Goal: Check status: Check status

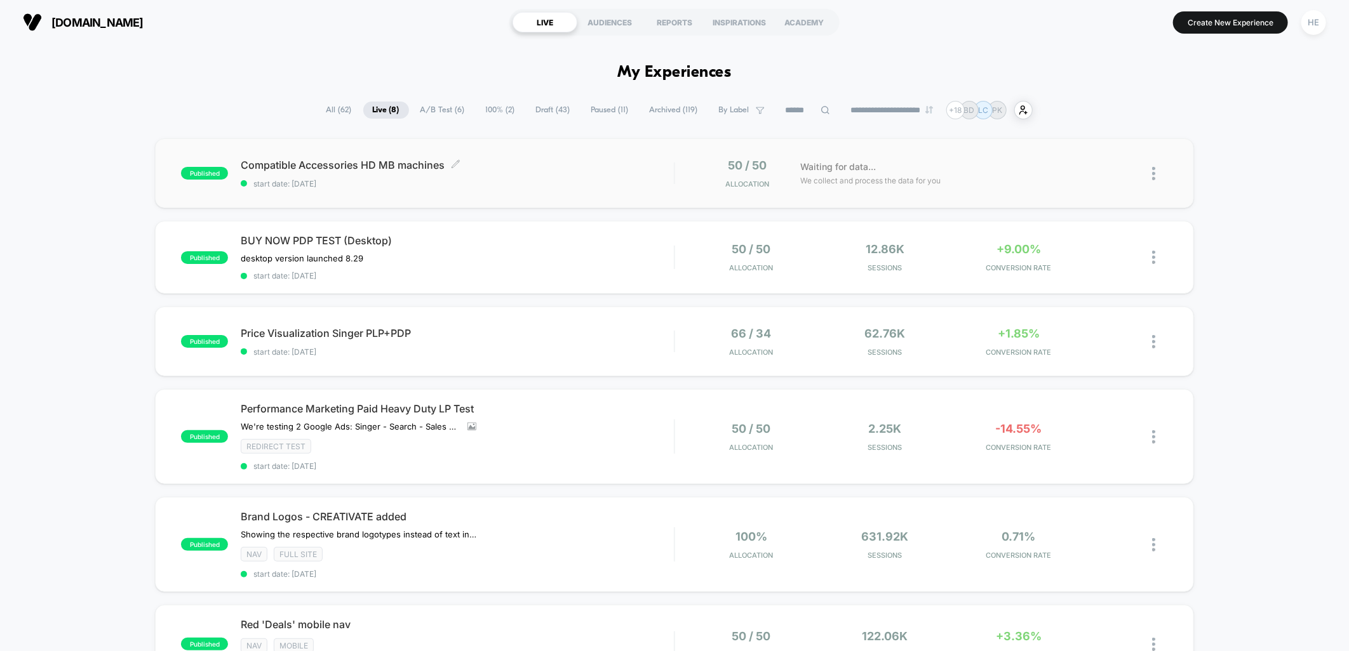
click at [556, 181] on span "start date: [DATE]" at bounding box center [457, 184] width 433 height 10
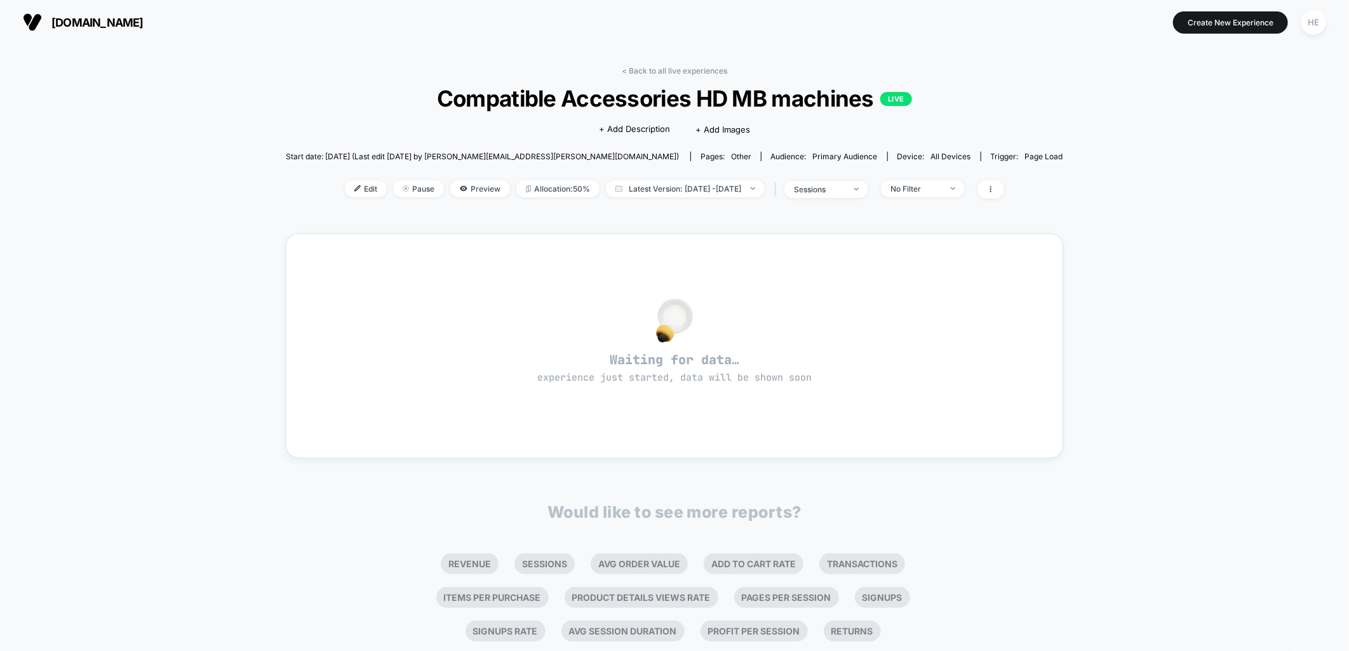
click at [652, 75] on div "< Back to all live experiences Compatible Accessories HD MB machines LIVE Click…" at bounding box center [674, 140] width 777 height 149
click at [650, 73] on link "< Back to all live experiences" at bounding box center [674, 71] width 105 height 10
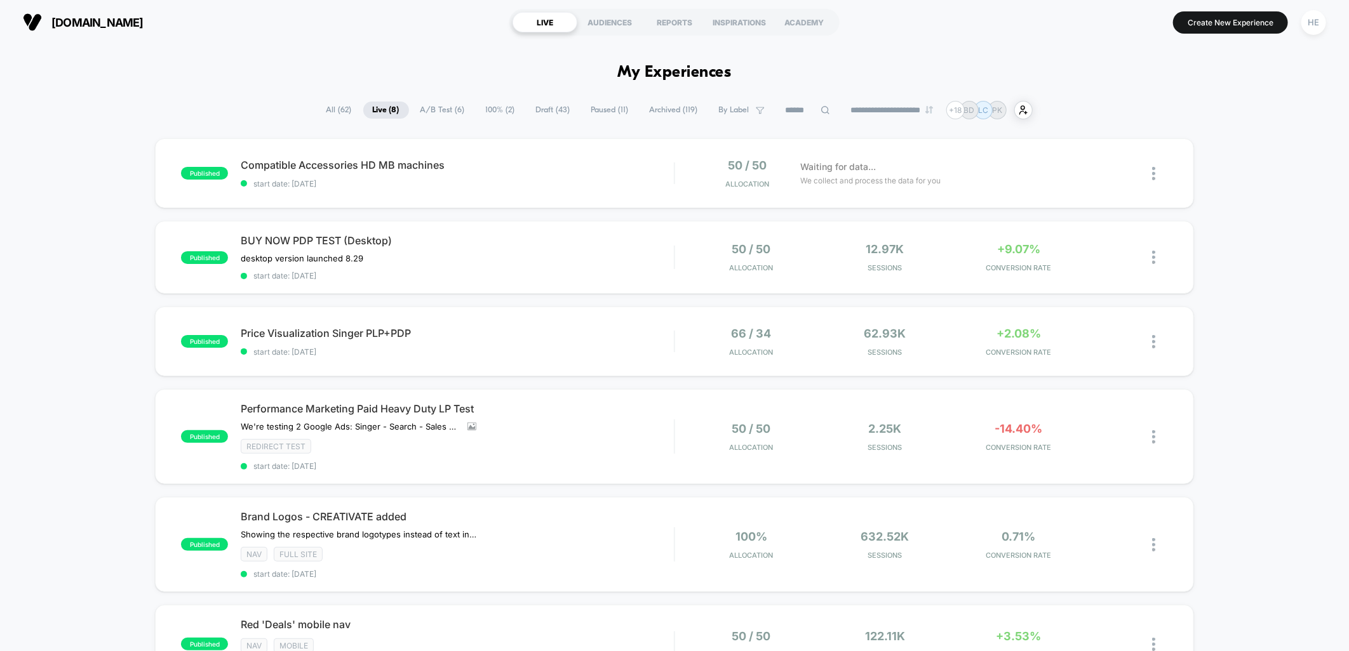
click at [234, 110] on div "**********" at bounding box center [674, 110] width 1349 height 18
click at [548, 150] on div "published Compatible Accessories HD MB machines start date: 2025-09-02 50 / 50 …" at bounding box center [674, 173] width 1038 height 70
click at [549, 189] on div "published Compatible Accessories HD MB machines start date: 2025-09-02 50 / 50 …" at bounding box center [674, 173] width 1038 height 70
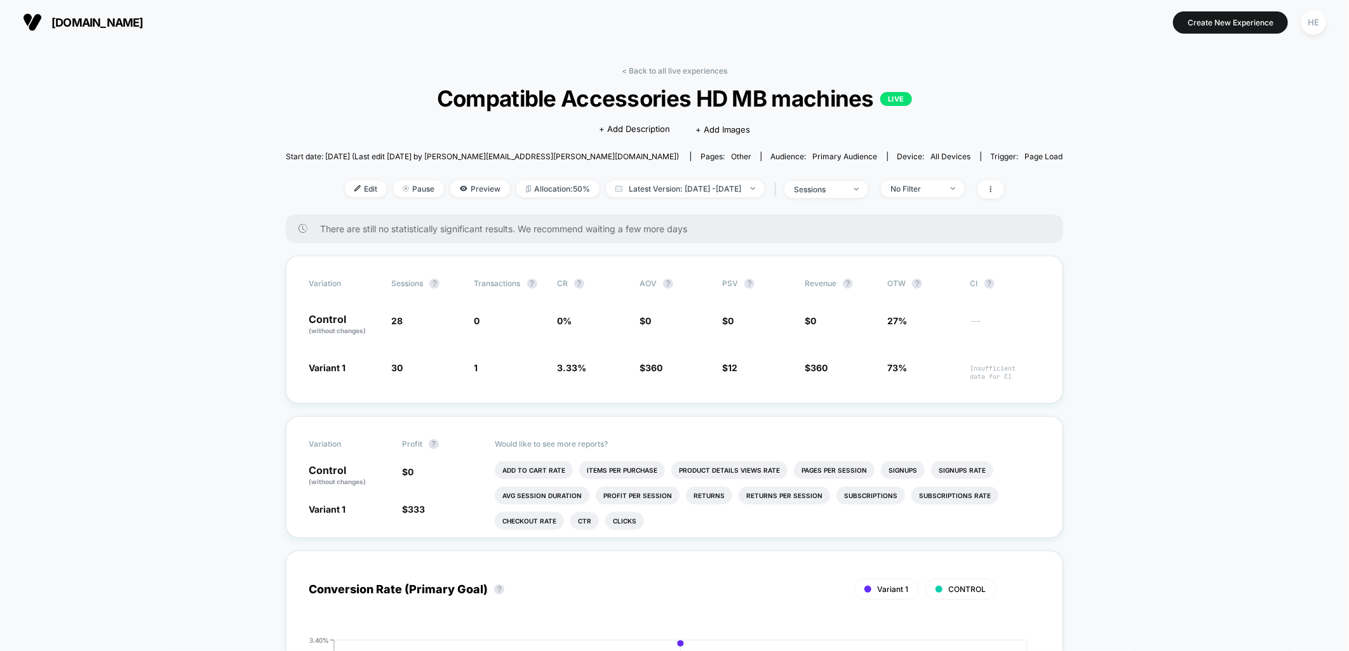
drag, startPoint x: 705, startPoint y: 67, endPoint x: 1201, endPoint y: 91, distance: 496.4
click at [706, 67] on link "< Back to all live experiences" at bounding box center [674, 71] width 105 height 10
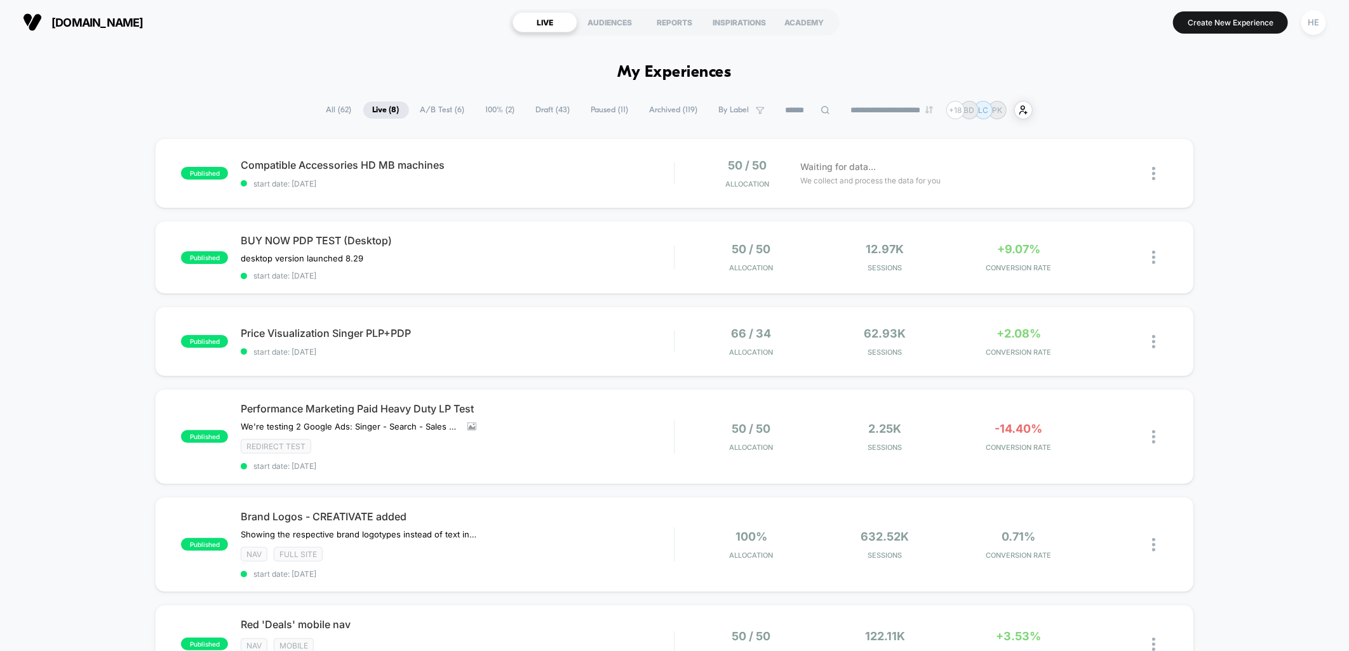
click at [1249, 201] on div "published Compatible Accessories HD MB machines start date: 2025-09-02 50 / 50 …" at bounding box center [674, 542] width 1349 height 808
click at [1270, 106] on div "**********" at bounding box center [674, 110] width 1349 height 18
click at [1281, 262] on div "published Compatible Accessories HD MB machines start date: 2025-09-02 50 / 50 …" at bounding box center [674, 542] width 1349 height 808
click at [505, 161] on span "Compatible Accessories HD MB machines" at bounding box center [457, 165] width 433 height 13
